Goal: Task Accomplishment & Management: Use online tool/utility

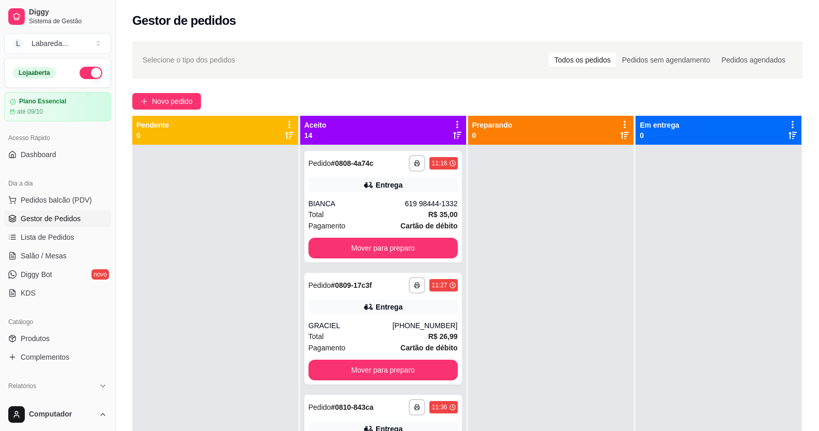
click at [182, 92] on div "**********" at bounding box center [468, 297] width 704 height 524
click at [180, 106] on span "Novo pedido" at bounding box center [172, 101] width 41 height 11
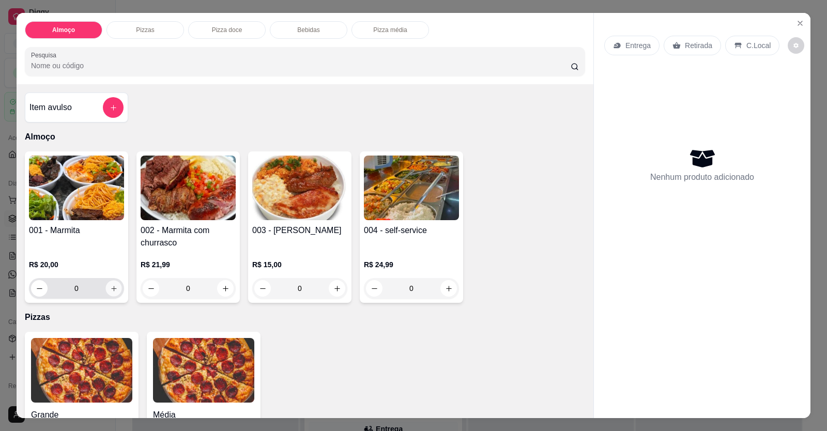
click at [113, 289] on icon "increase-product-quantity" at bounding box center [114, 289] width 8 height 8
type input "1"
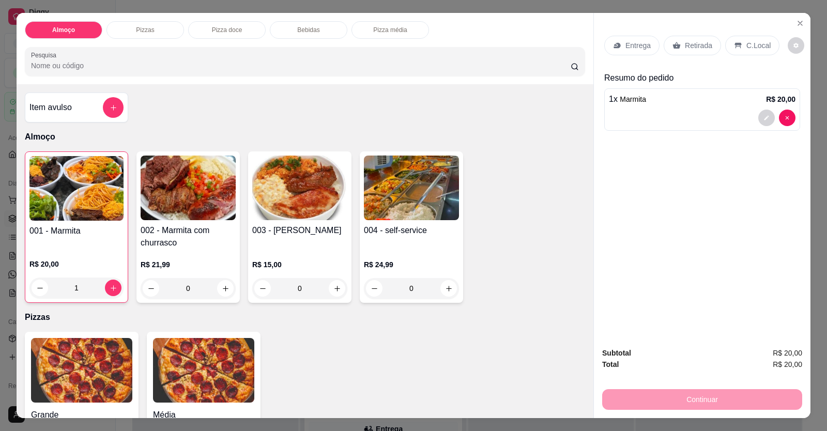
click at [640, 48] on p "Entrega" at bounding box center [638, 45] width 25 height 10
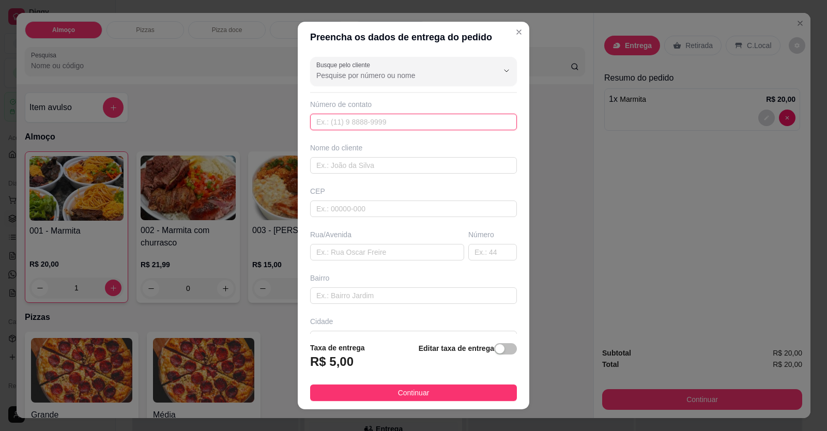
click at [347, 121] on input "text" at bounding box center [413, 122] width 207 height 17
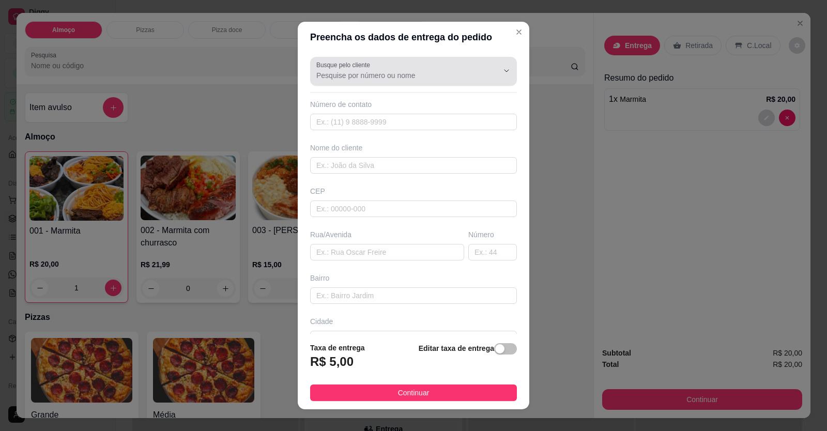
click at [366, 74] on input "Busque pelo cliente" at bounding box center [398, 75] width 165 height 10
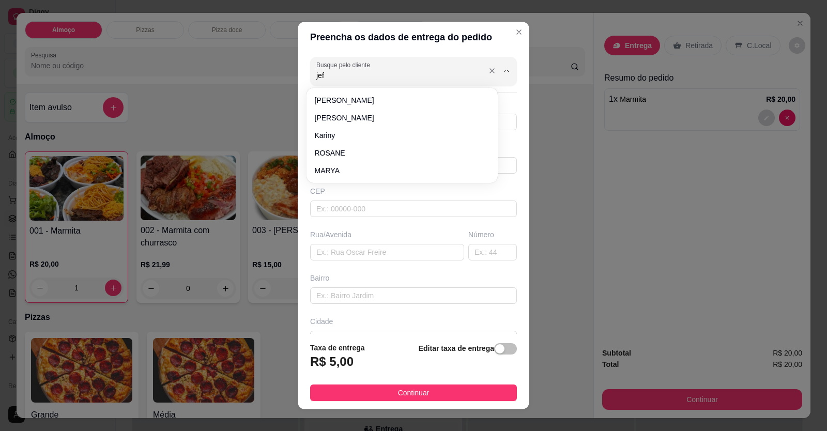
type input "[PERSON_NAME]"
click at [361, 78] on input "Busque pelo cliente" at bounding box center [398, 75] width 165 height 10
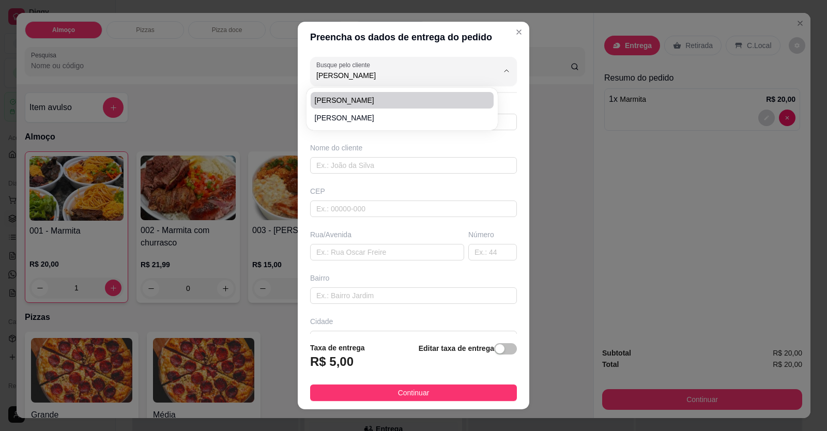
click at [352, 95] on li "[PERSON_NAME]" at bounding box center [402, 100] width 183 height 17
type input "[PERSON_NAME]"
type input "61998444930"
type input "[PERSON_NAME]"
type input "Rua 15 com avenida circular [GEOGRAPHIC_DATA]"
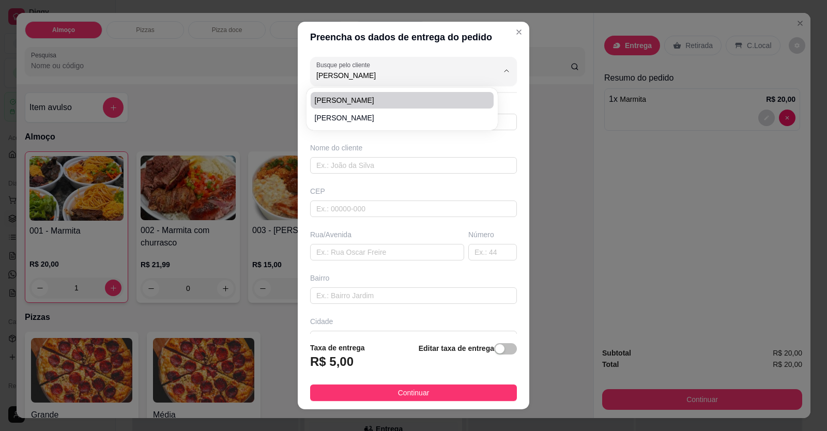
type input "LOCALIZAÇÃO"
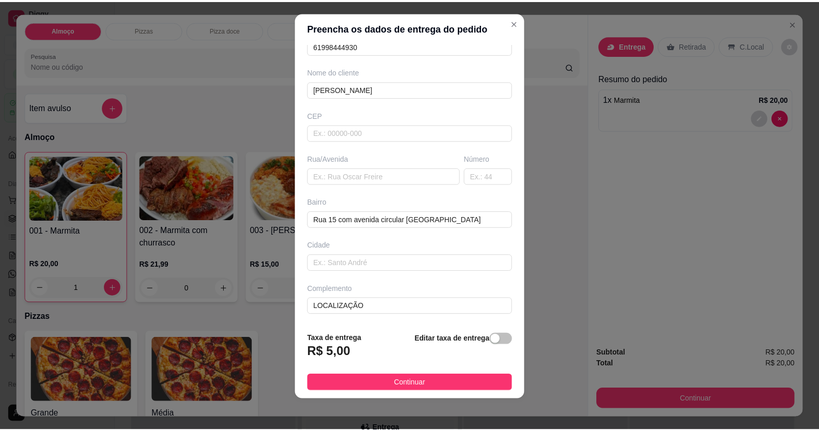
scroll to position [11, 0]
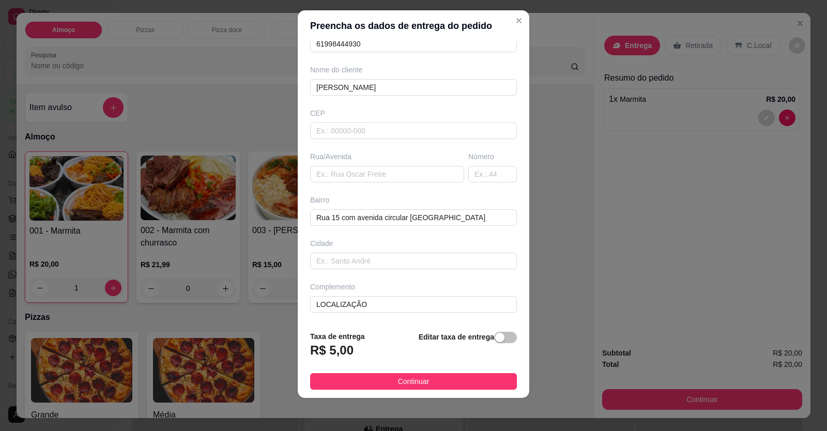
type input "[PERSON_NAME]"
click at [418, 376] on span "Continuar" at bounding box center [414, 381] width 32 height 11
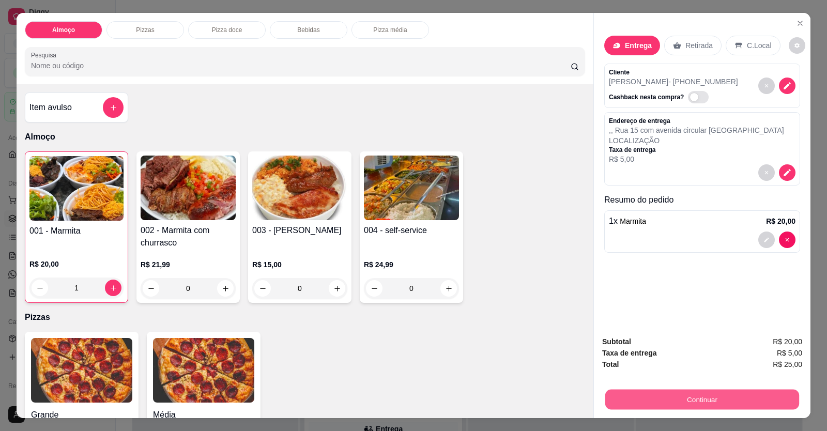
click at [663, 398] on button "Continuar" at bounding box center [702, 400] width 194 height 20
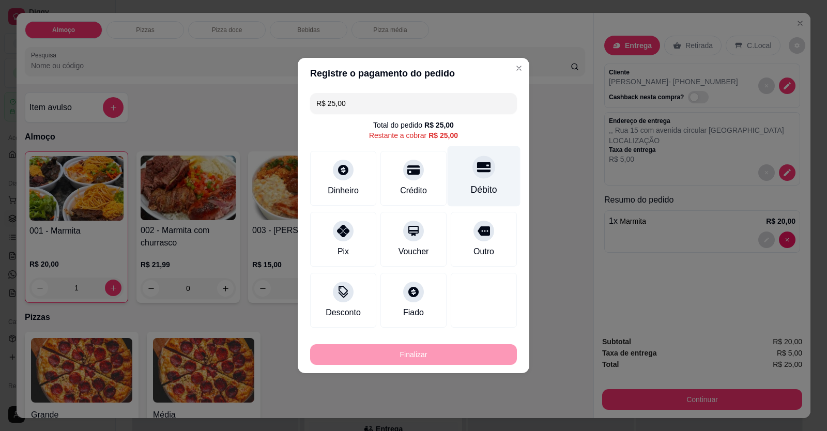
click at [484, 191] on div "Débito" at bounding box center [484, 189] width 26 height 13
type input "R$ 0,00"
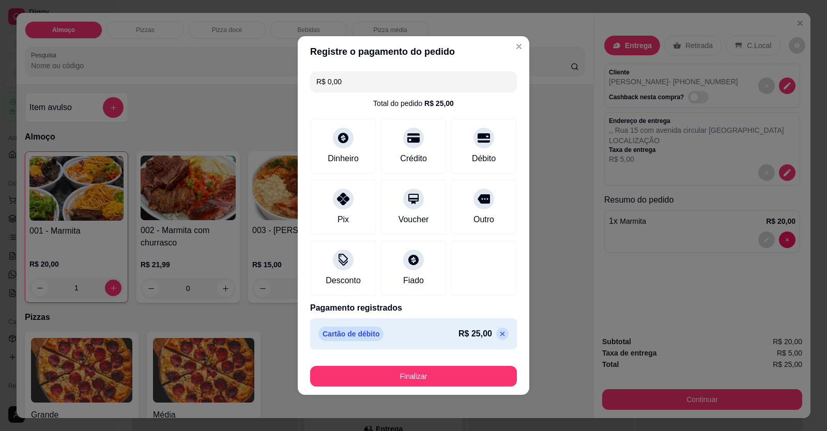
click at [476, 387] on footer "Finalizar" at bounding box center [414, 374] width 232 height 41
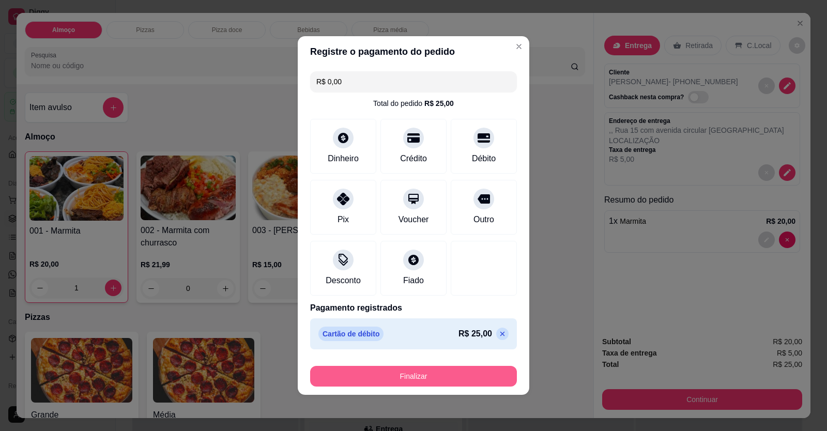
click at [476, 373] on button "Finalizar" at bounding box center [413, 376] width 207 height 21
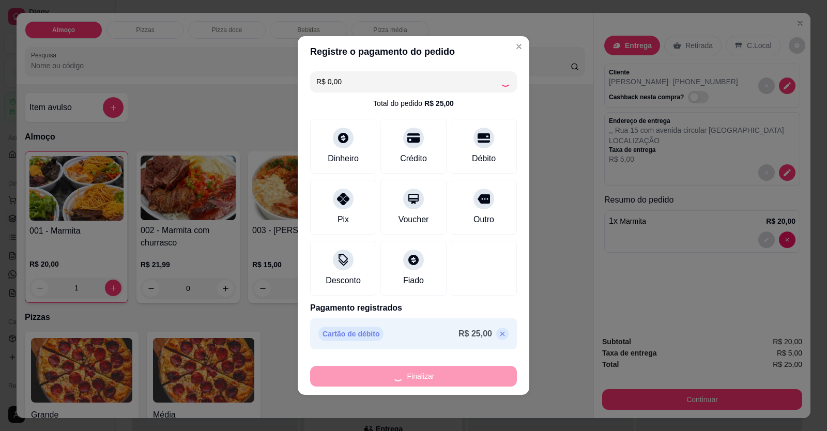
type input "0"
type input "-R$ 25,00"
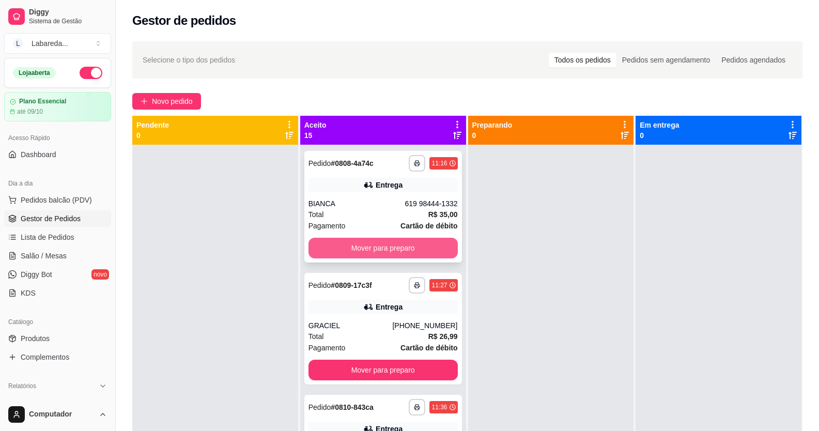
click at [377, 240] on button "Mover para preparo" at bounding box center [383, 248] width 149 height 21
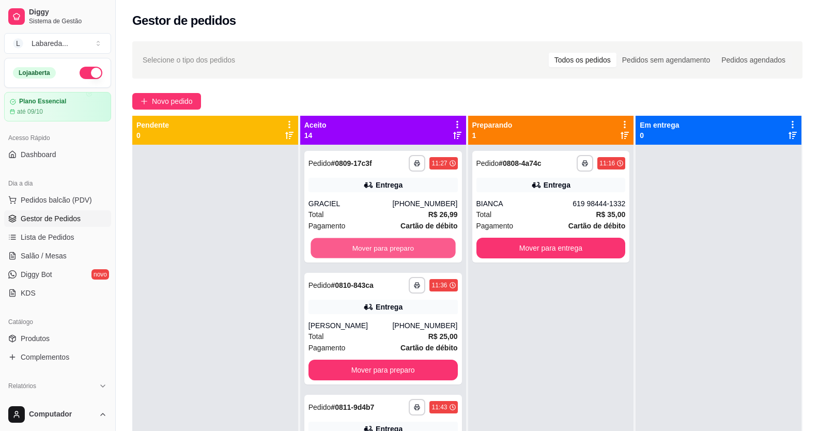
click at [391, 244] on button "Mover para preparo" at bounding box center [383, 248] width 145 height 20
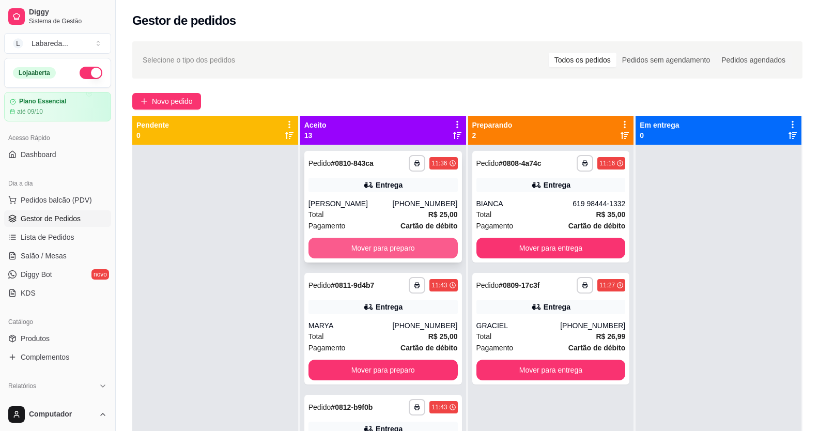
click at [411, 250] on button "Mover para preparo" at bounding box center [383, 248] width 149 height 21
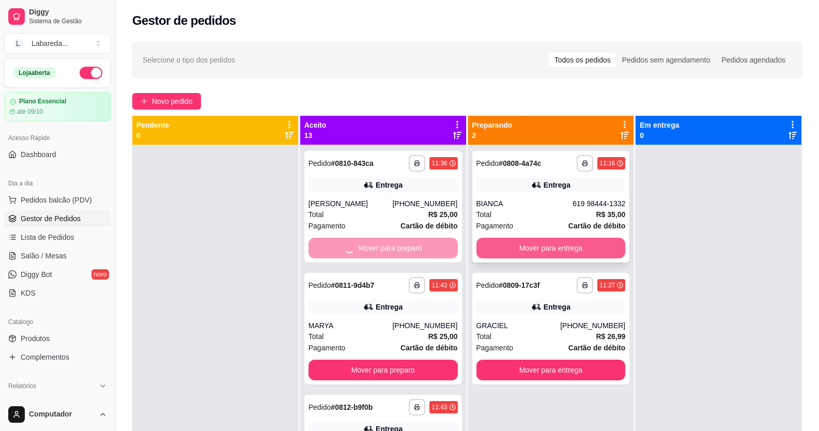
click at [537, 251] on button "Mover para entrega" at bounding box center [551, 248] width 149 height 21
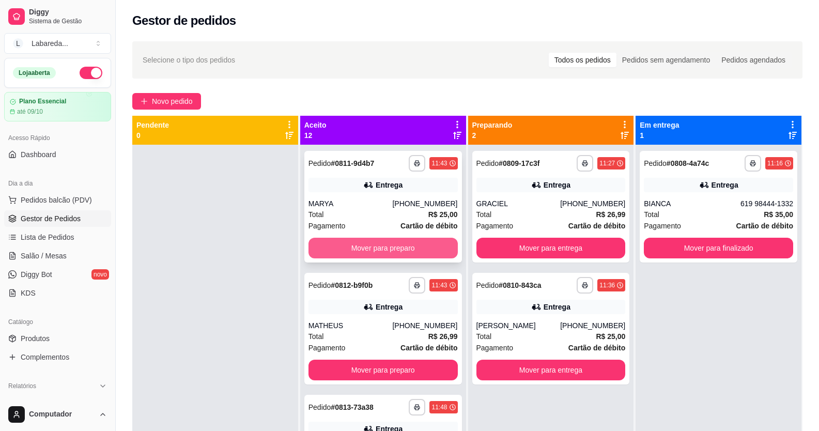
click at [420, 238] on button "Mover para preparo" at bounding box center [383, 248] width 149 height 21
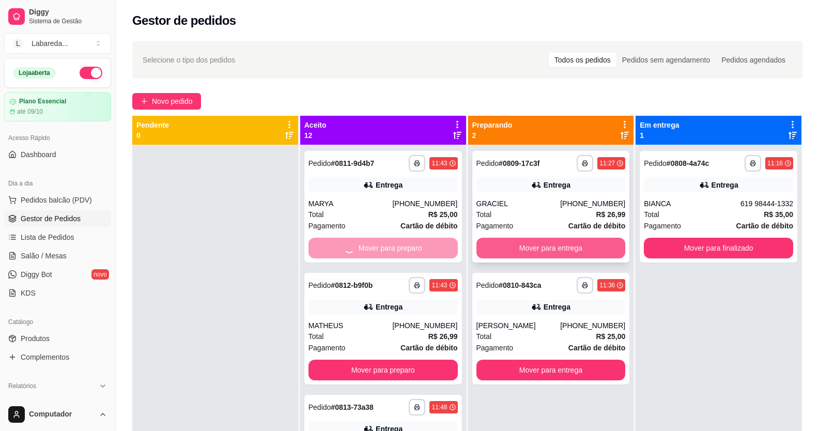
click at [505, 247] on button "Mover para entrega" at bounding box center [551, 248] width 149 height 21
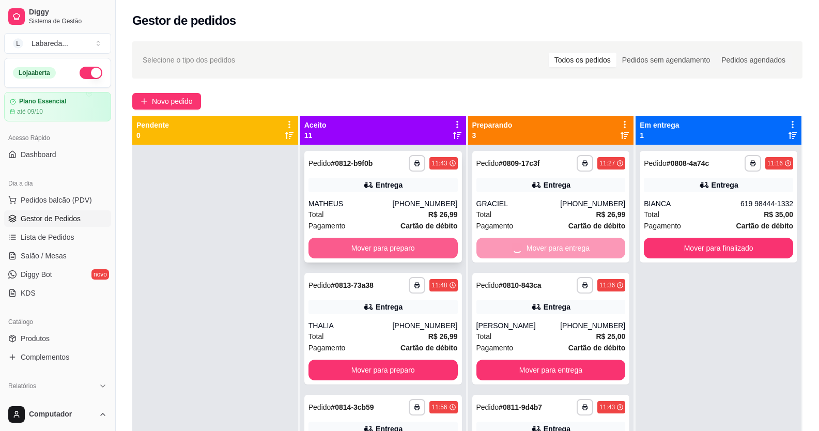
click at [427, 248] on button "Mover para preparo" at bounding box center [383, 248] width 149 height 21
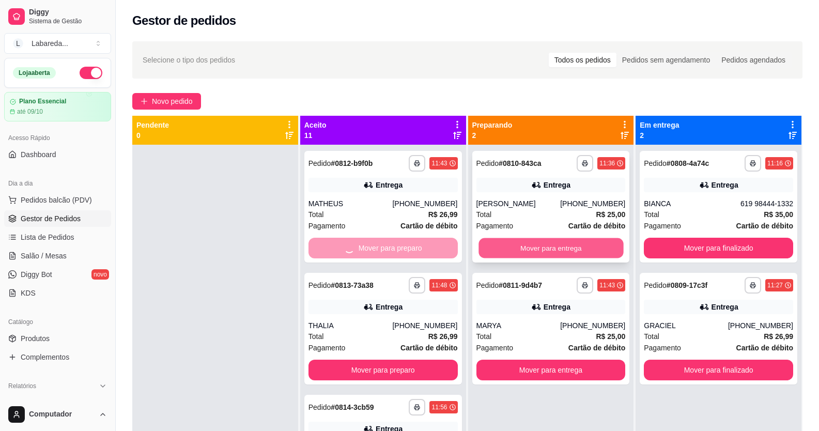
click at [506, 252] on button "Mover para entrega" at bounding box center [551, 248] width 145 height 20
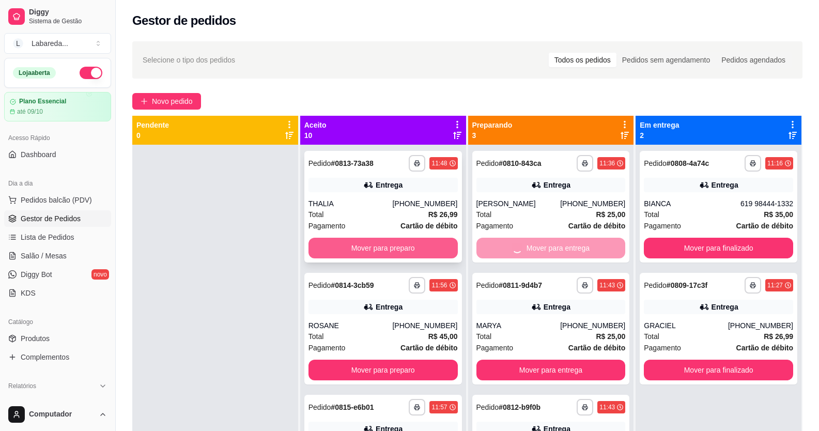
click at [405, 245] on button "Mover para preparo" at bounding box center [383, 248] width 149 height 21
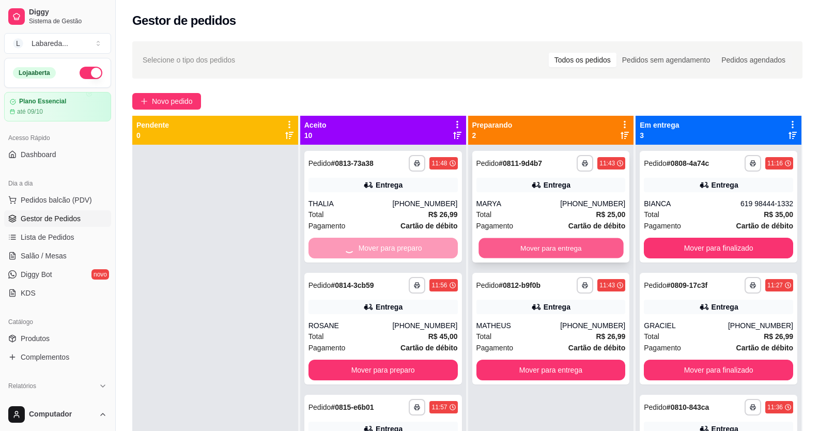
click at [490, 247] on button "Mover para entrega" at bounding box center [551, 248] width 145 height 20
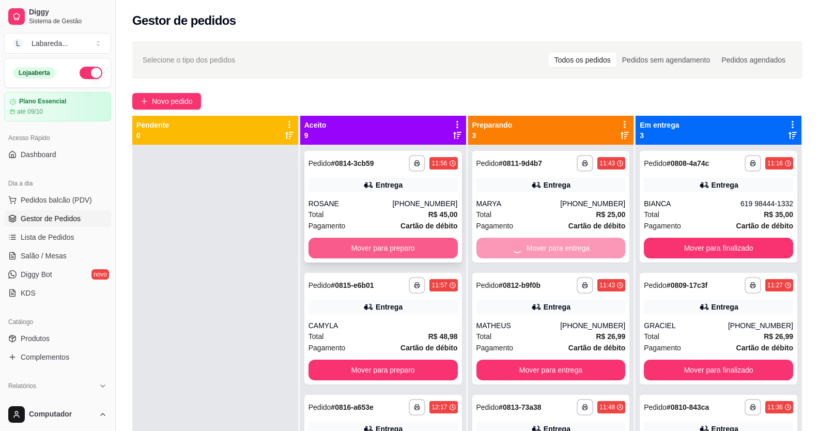
click at [418, 247] on button "Mover para preparo" at bounding box center [383, 248] width 149 height 21
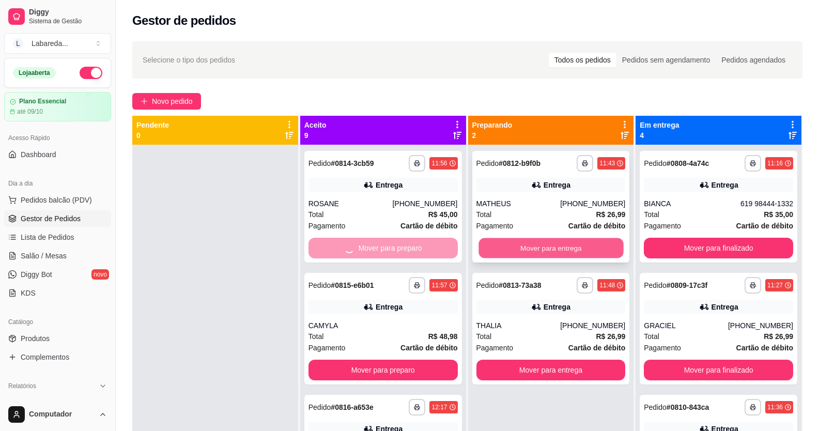
click at [490, 246] on button "Mover para entrega" at bounding box center [551, 248] width 145 height 20
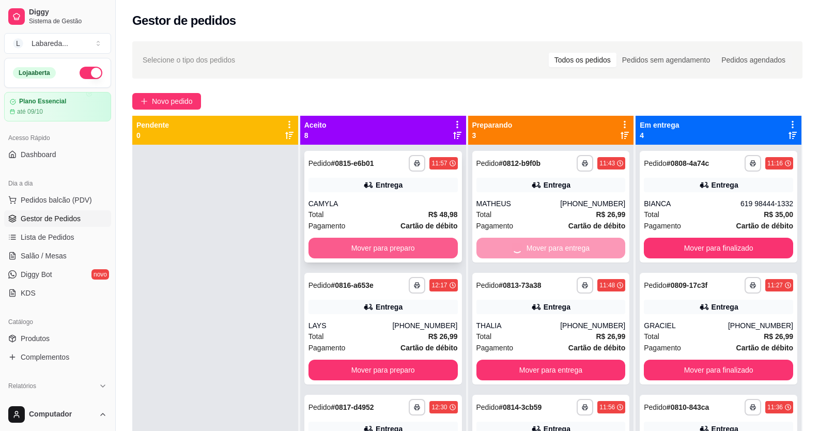
click at [394, 239] on button "Mover para preparo" at bounding box center [383, 248] width 149 height 21
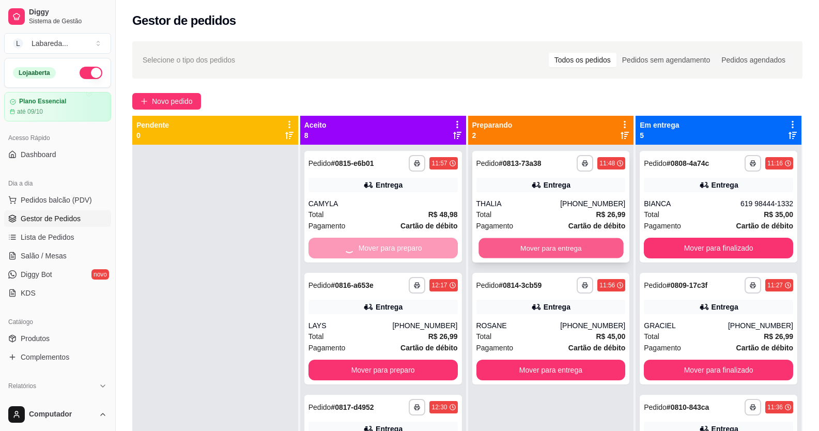
click at [486, 247] on button "Mover para entrega" at bounding box center [551, 248] width 145 height 20
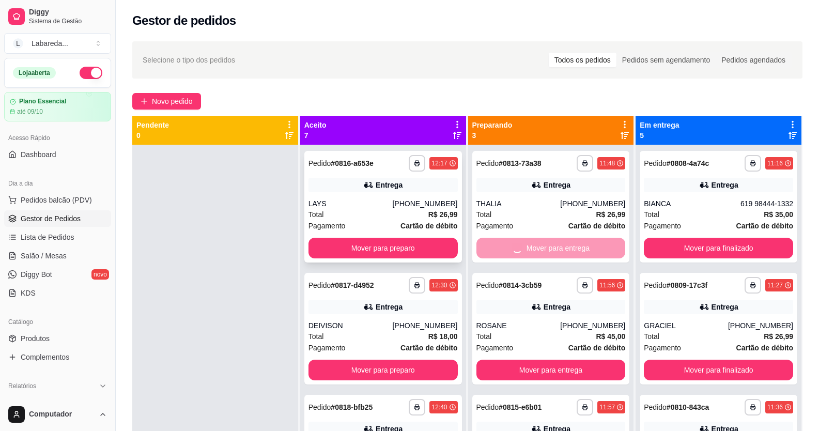
click at [450, 248] on div "**********" at bounding box center [383, 207] width 158 height 112
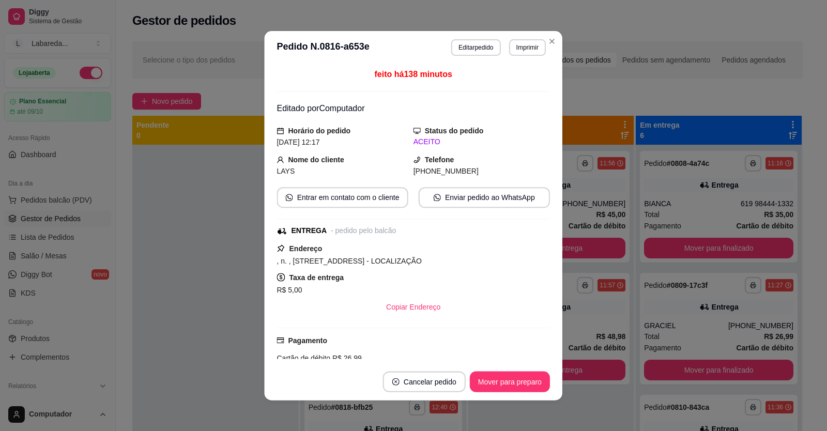
drag, startPoint x: 483, startPoint y: 247, endPoint x: 477, endPoint y: 249, distance: 6.9
click at [481, 248] on div "Endereço , n. , [STREET_ADDRESS] - LOCALIZAÇÃO Taxa de entrega R$ 5,00 Copiar E…" at bounding box center [413, 279] width 273 height 74
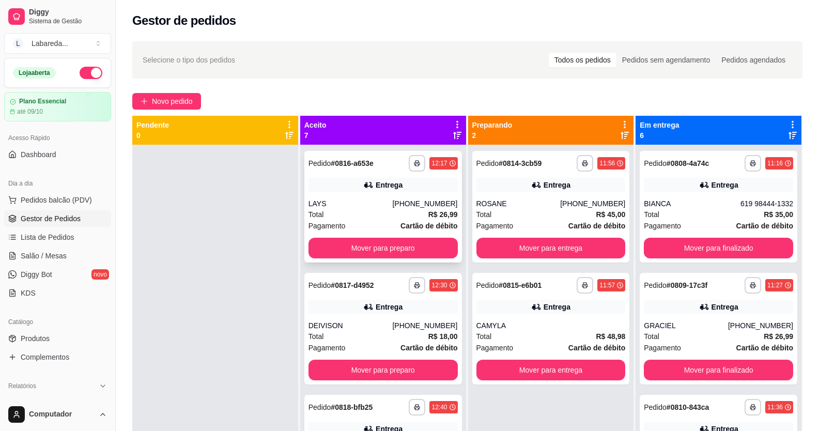
drag, startPoint x: 345, startPoint y: 230, endPoint x: 370, endPoint y: 239, distance: 26.2
click at [370, 239] on div "**********" at bounding box center [383, 207] width 158 height 112
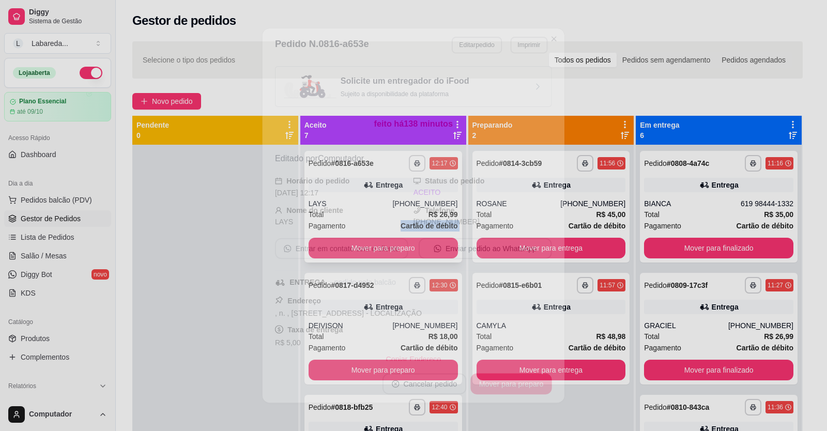
click at [398, 250] on button "Entrar em contato com o cliente" at bounding box center [341, 248] width 133 height 21
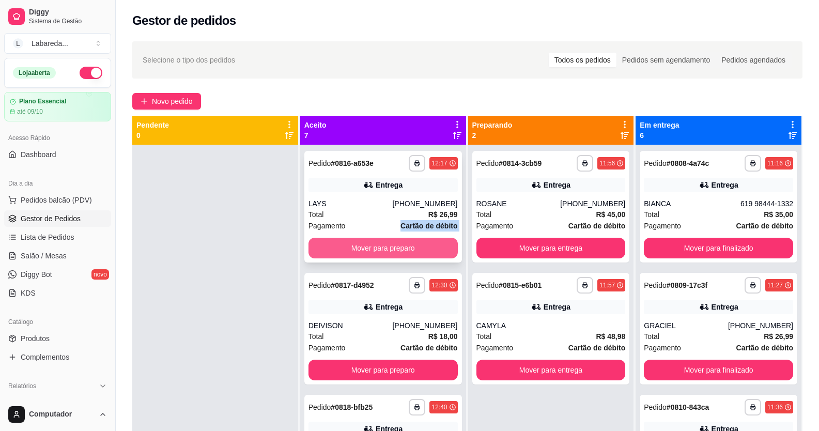
click at [364, 241] on button "Mover para preparo" at bounding box center [383, 248] width 149 height 21
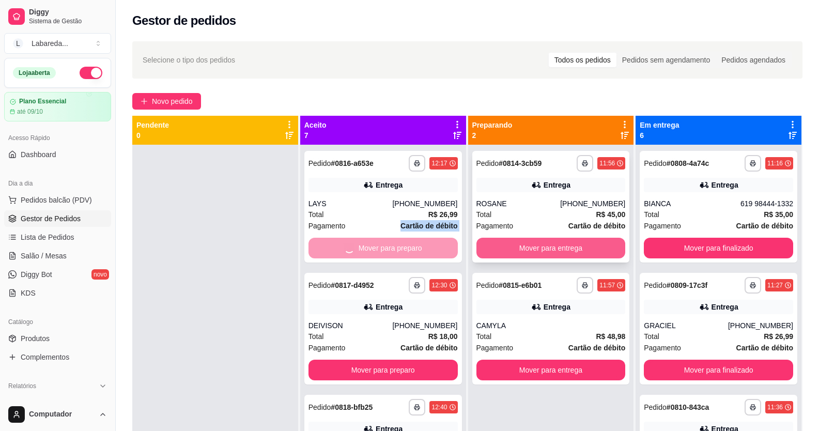
click at [515, 238] on button "Mover para entrega" at bounding box center [551, 248] width 149 height 21
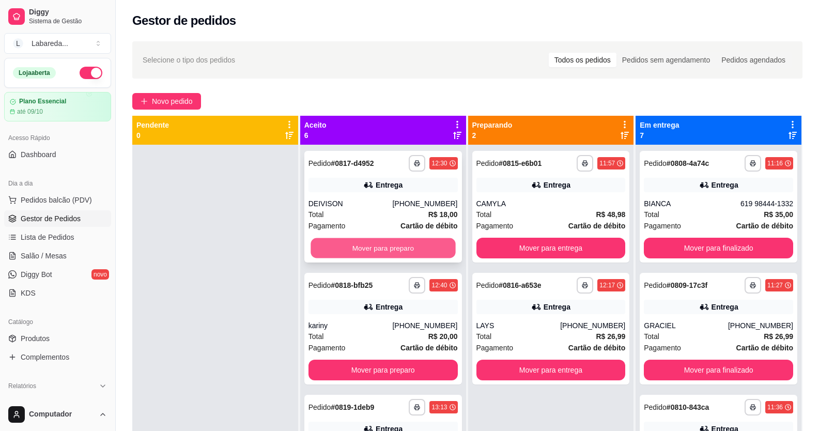
click at [422, 242] on button "Mover para preparo" at bounding box center [383, 248] width 145 height 20
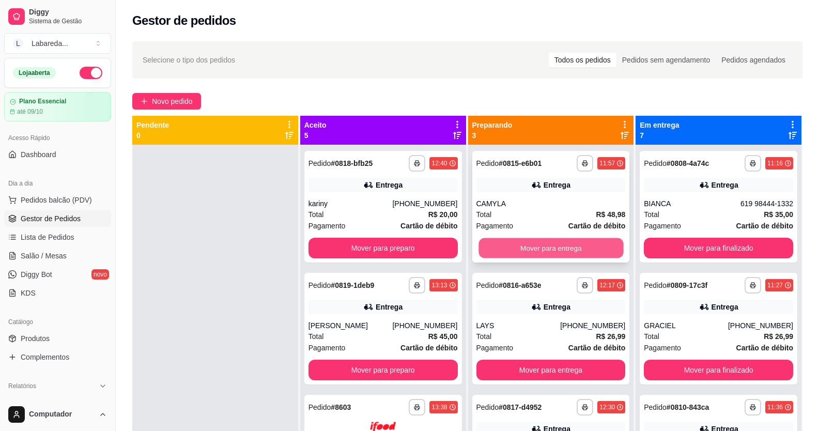
click at [516, 242] on button "Mover para entrega" at bounding box center [551, 248] width 145 height 20
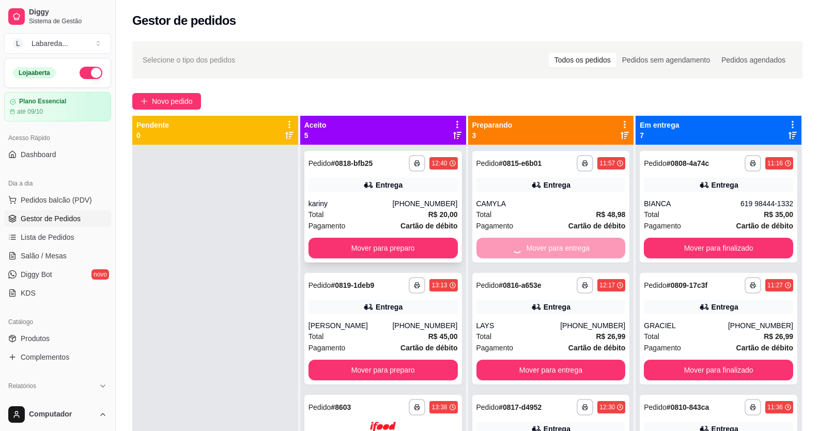
drag, startPoint x: 265, startPoint y: 244, endPoint x: 313, endPoint y: 247, distance: 48.7
click at [288, 248] on div at bounding box center [215, 360] width 166 height 431
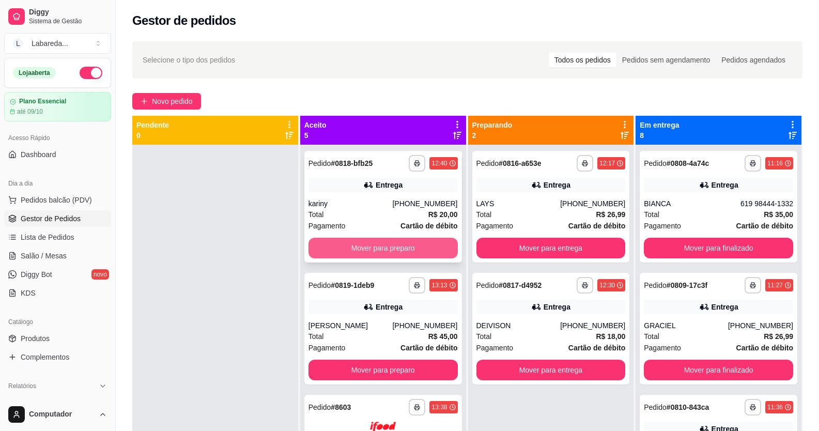
click at [375, 243] on button "Mover para preparo" at bounding box center [383, 248] width 149 height 21
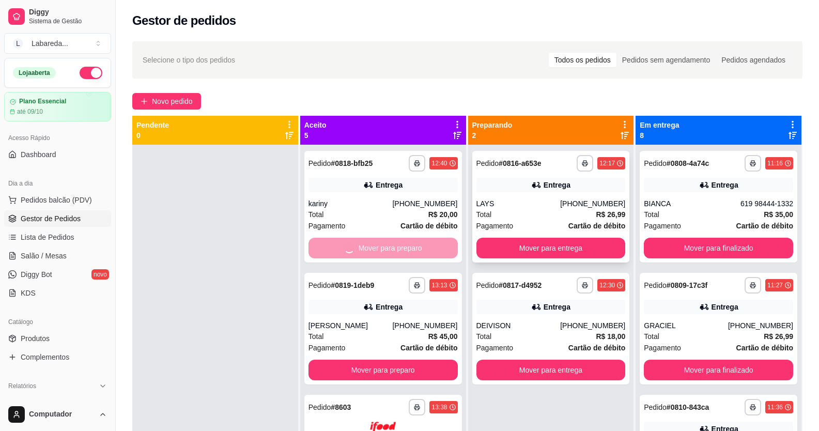
click at [524, 231] on div "Pagamento Cartão de débito" at bounding box center [551, 225] width 149 height 11
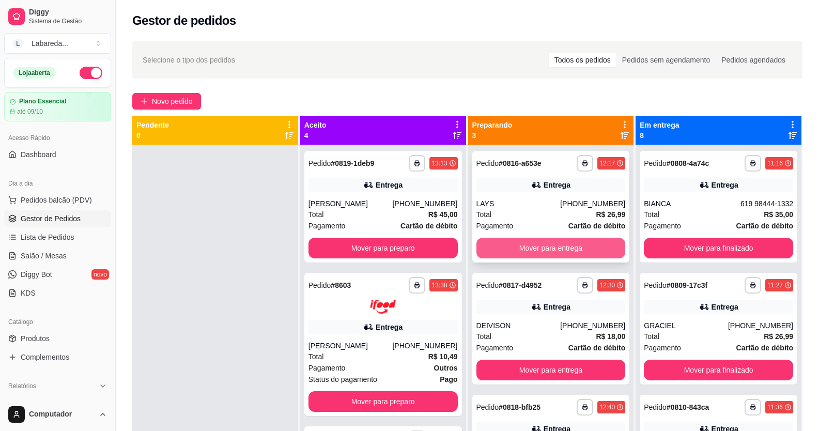
click at [558, 250] on button "Mover para entrega" at bounding box center [551, 248] width 149 height 21
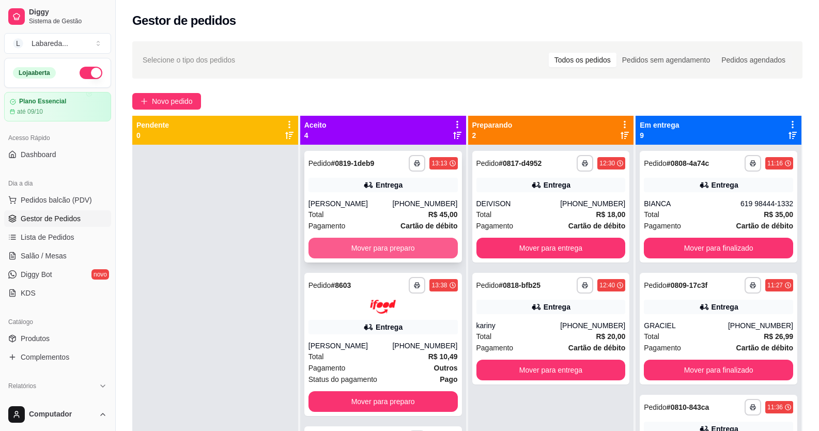
click at [410, 254] on button "Mover para preparo" at bounding box center [383, 248] width 149 height 21
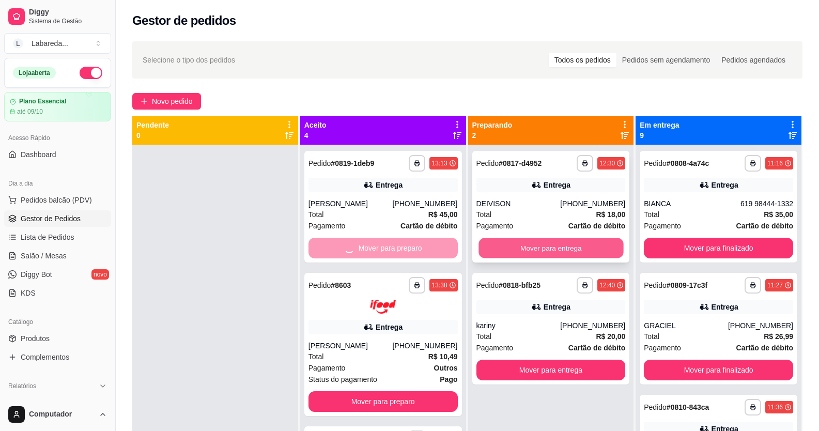
click at [506, 246] on button "Mover para entrega" at bounding box center [551, 248] width 145 height 20
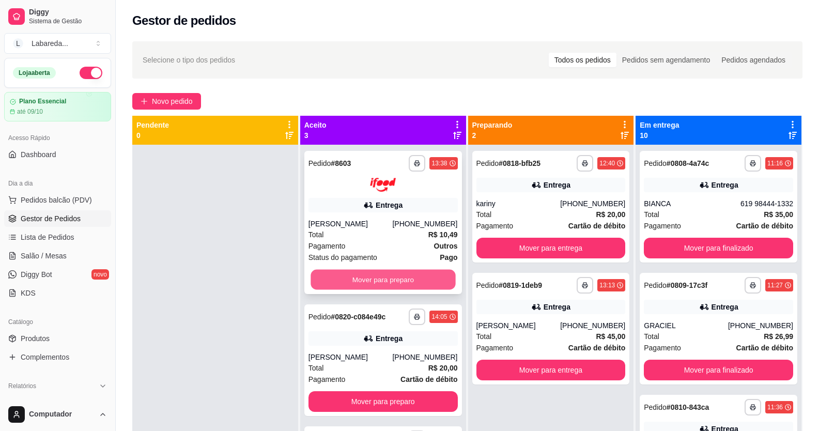
click at [421, 287] on button "Mover para preparo" at bounding box center [383, 279] width 145 height 20
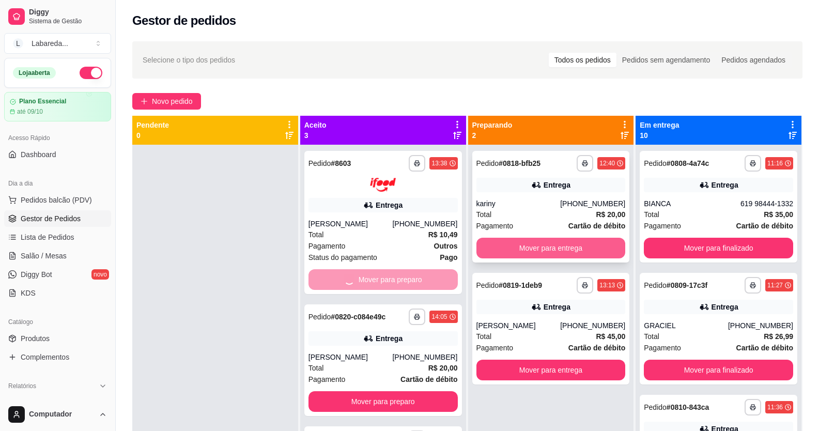
click at [512, 240] on button "Mover para entrega" at bounding box center [551, 248] width 149 height 21
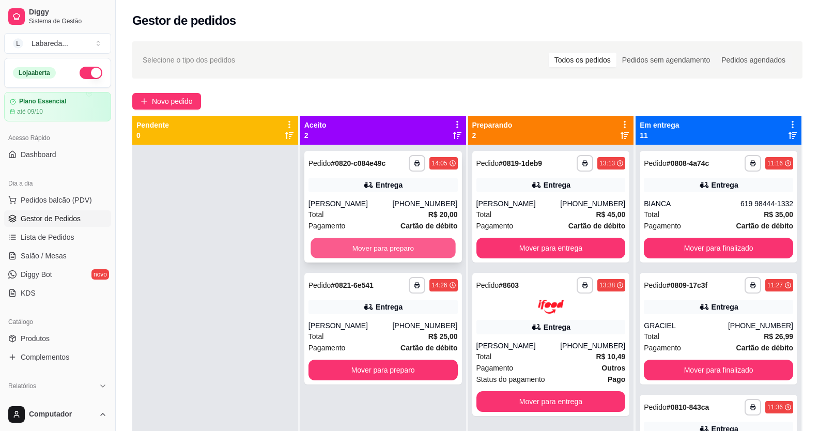
click at [422, 247] on button "Mover para preparo" at bounding box center [383, 248] width 145 height 20
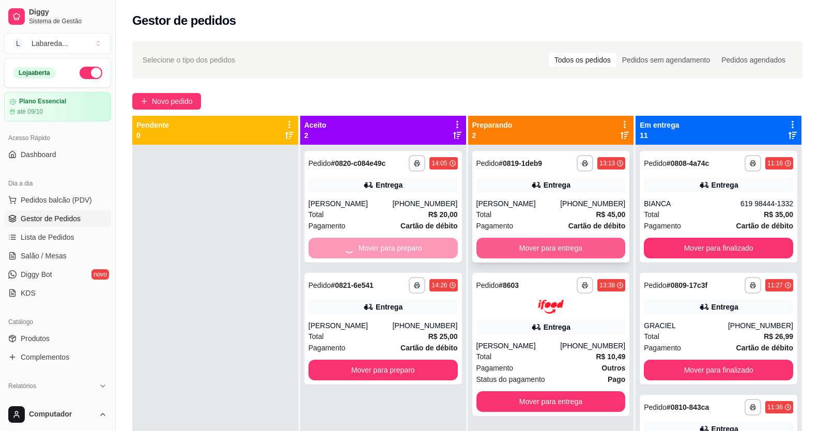
click at [525, 248] on button "Mover para entrega" at bounding box center [551, 248] width 149 height 21
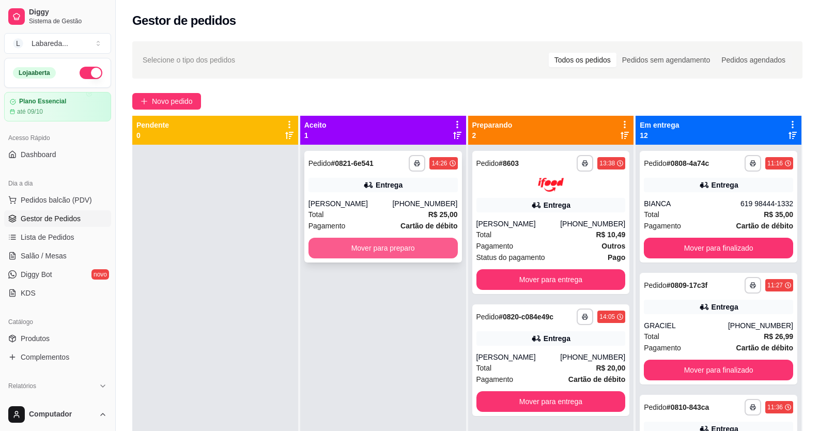
click at [415, 254] on button "Mover para preparo" at bounding box center [383, 248] width 149 height 21
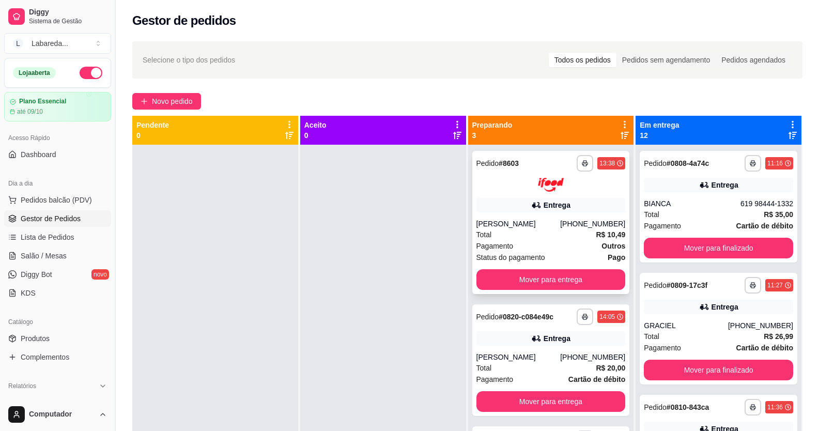
click at [536, 285] on button "Mover para entrega" at bounding box center [551, 279] width 149 height 21
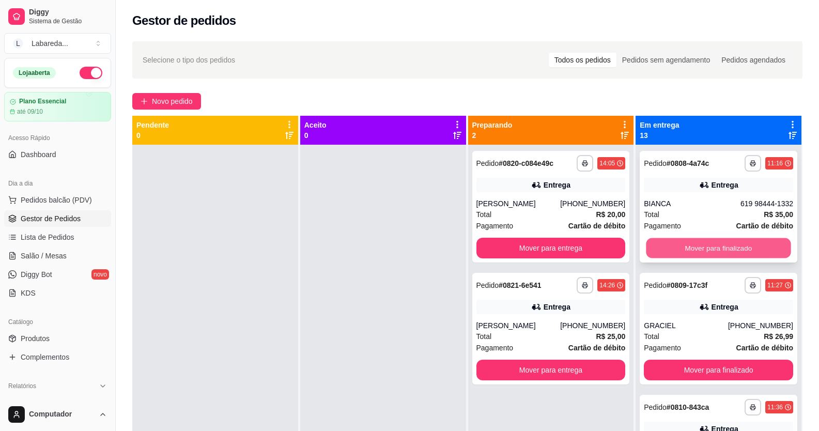
click at [659, 241] on button "Mover para finalizado" at bounding box center [719, 248] width 145 height 20
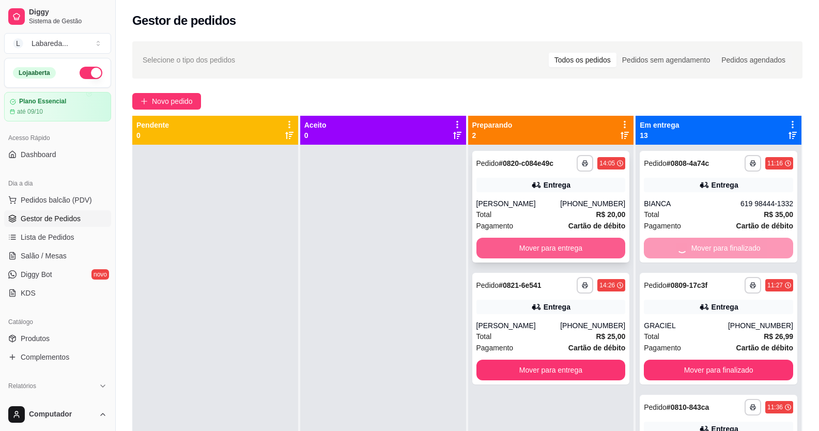
click at [598, 249] on button "Mover para entrega" at bounding box center [551, 248] width 149 height 21
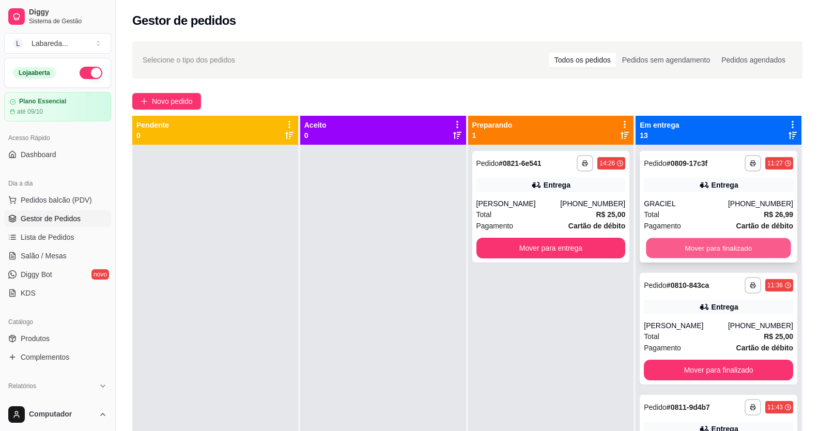
click at [692, 241] on button "Mover para finalizado" at bounding box center [719, 248] width 145 height 20
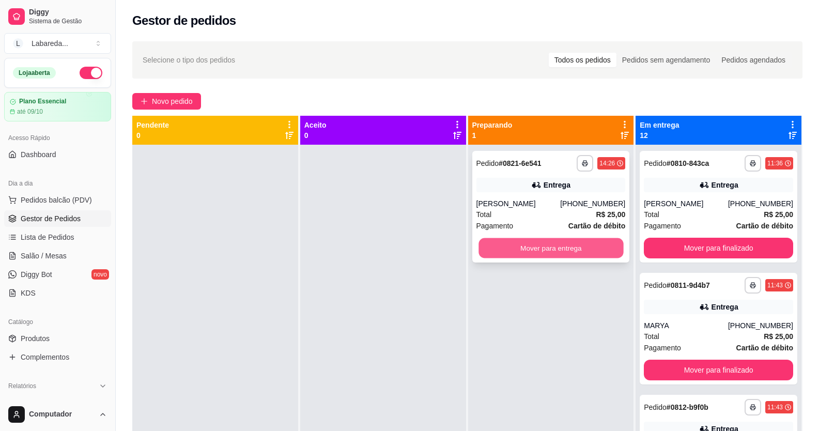
click at [583, 244] on button "Mover para entrega" at bounding box center [551, 248] width 145 height 20
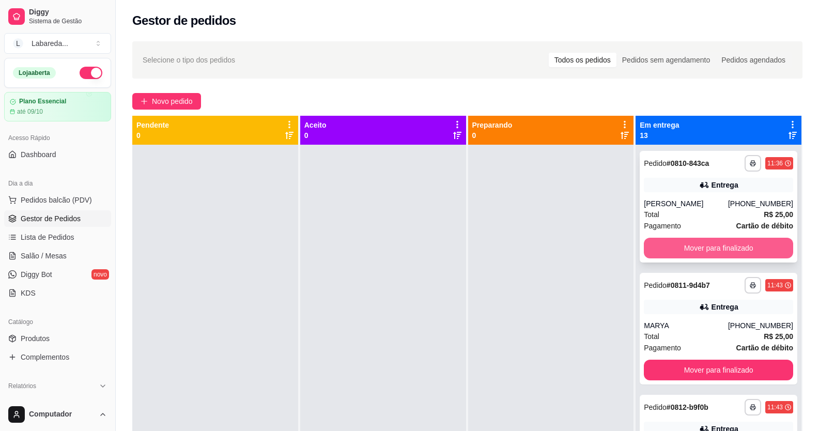
click at [665, 245] on button "Mover para finalizado" at bounding box center [718, 248] width 149 height 21
click at [657, 360] on button "Mover para finalizado" at bounding box center [718, 370] width 149 height 21
click at [658, 248] on button "Mover para finalizado" at bounding box center [719, 248] width 145 height 20
click at [658, 249] on button "Mover para finalizado" at bounding box center [719, 248] width 145 height 20
click at [658, 249] on button "Mover para finalizado" at bounding box center [718, 248] width 149 height 21
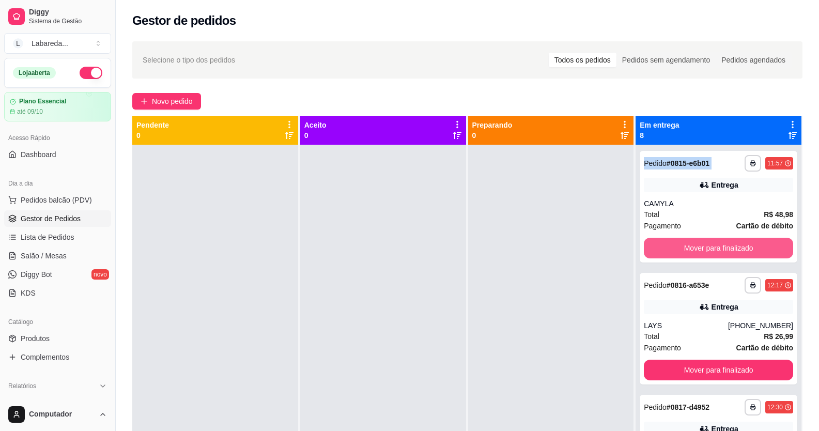
click at [658, 249] on button "Mover para finalizado" at bounding box center [718, 248] width 149 height 21
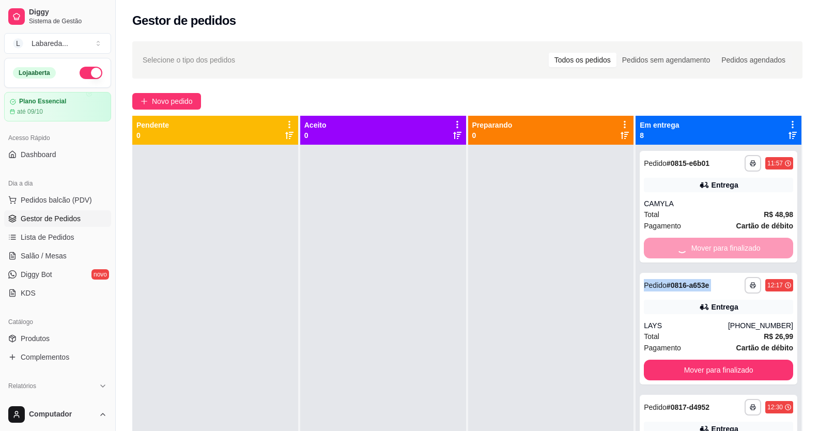
click at [658, 249] on div "Mover para finalizado" at bounding box center [718, 248] width 149 height 21
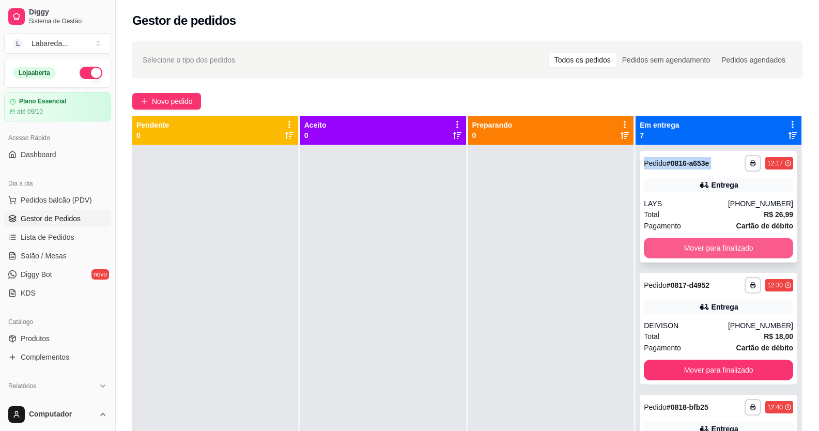
click at [657, 250] on button "Mover para finalizado" at bounding box center [718, 248] width 149 height 21
click at [655, 251] on button "Mover para finalizado" at bounding box center [719, 248] width 145 height 20
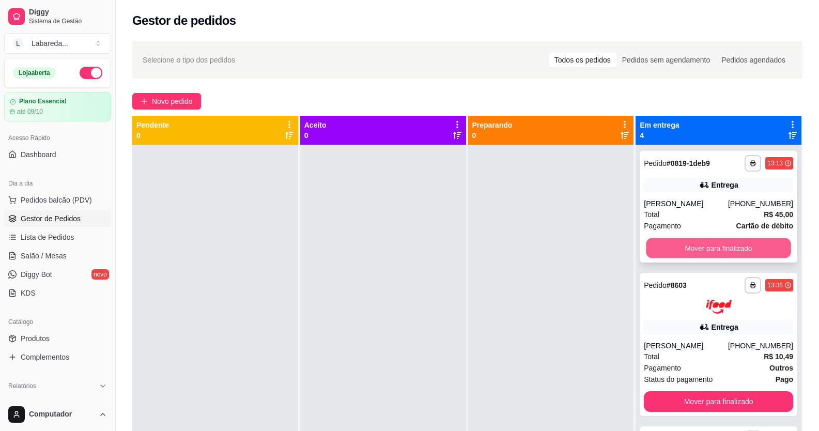
click at [654, 251] on button "Mover para finalizado" at bounding box center [719, 248] width 145 height 20
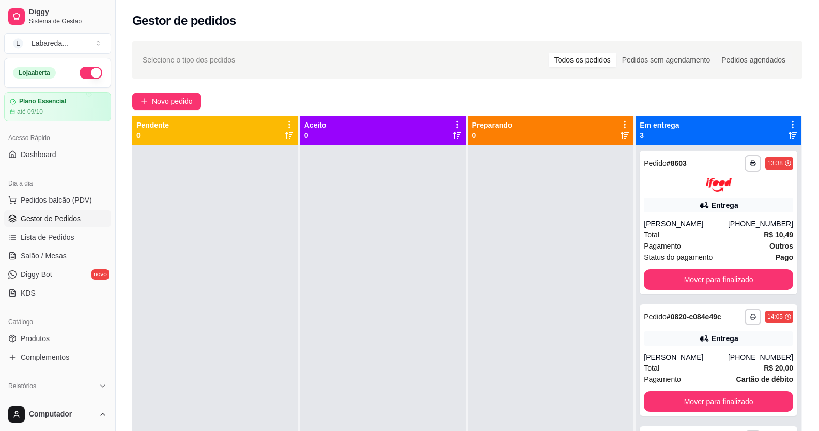
click at [652, 252] on span "Status do pagamento" at bounding box center [678, 257] width 69 height 11
click at [645, 283] on button "Mover para finalizado" at bounding box center [718, 279] width 149 height 21
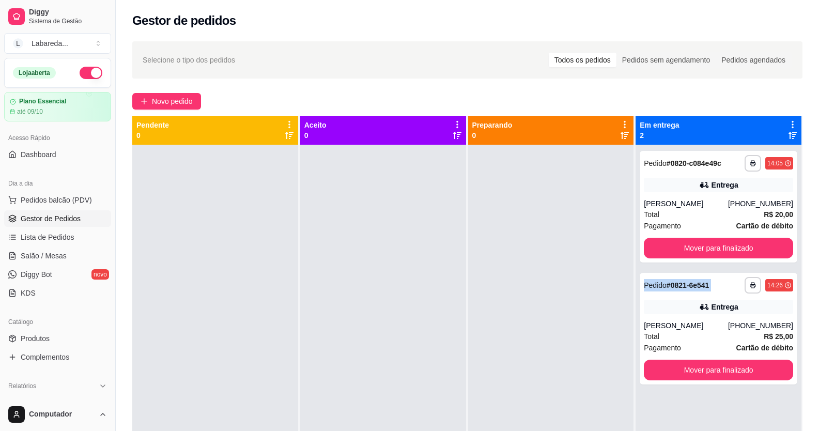
click at [645, 283] on span "Pedido" at bounding box center [655, 285] width 23 height 8
click at [649, 249] on button "Mover para finalizado" at bounding box center [719, 248] width 145 height 20
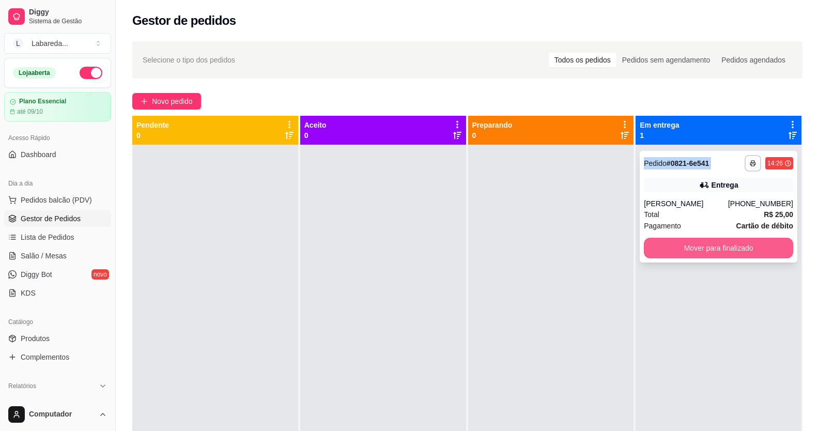
click at [649, 249] on button "Mover para finalizado" at bounding box center [718, 248] width 149 height 21
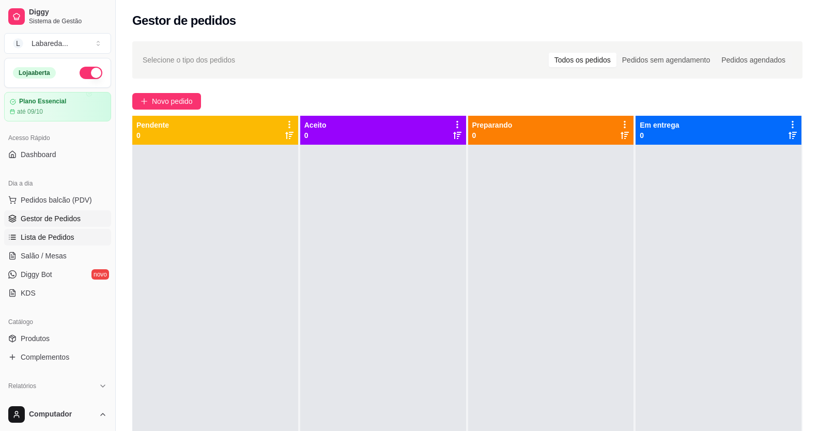
click at [44, 241] on span "Lista de Pedidos" at bounding box center [48, 237] width 54 height 10
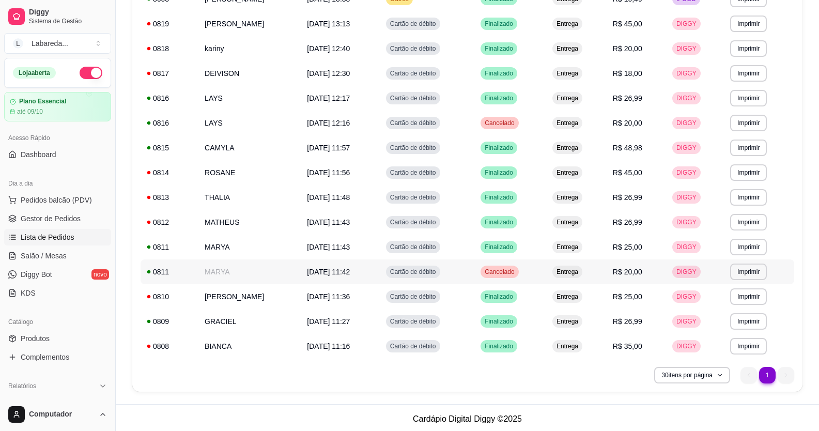
scroll to position [215, 0]
